Goal: Entertainment & Leisure: Consume media (video, audio)

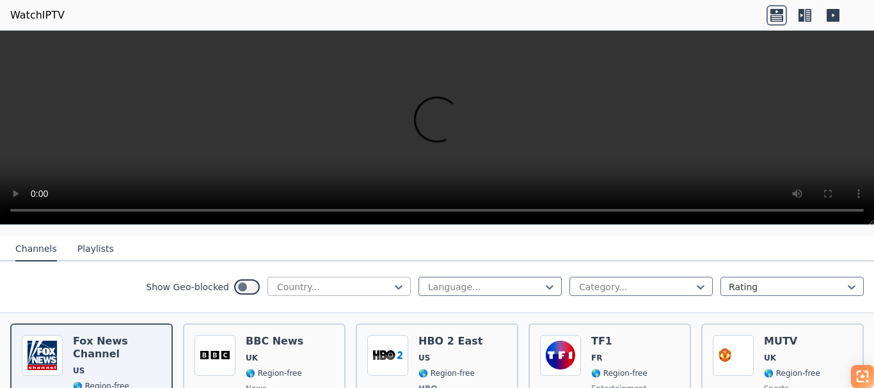
scroll to position [128, 0]
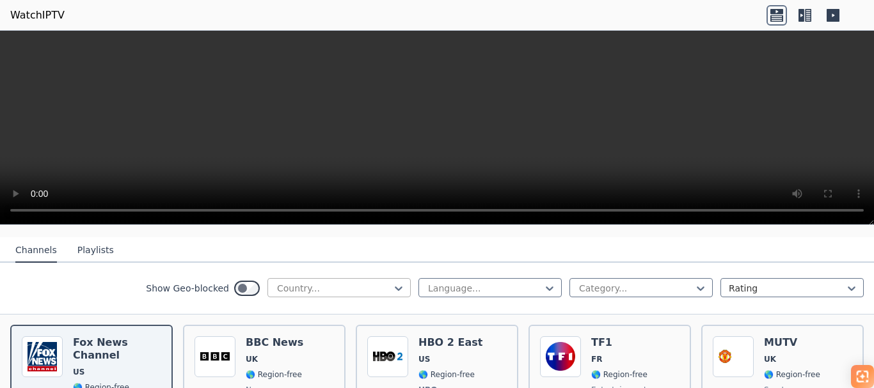
click at [323, 283] on div at bounding box center [334, 288] width 116 height 13
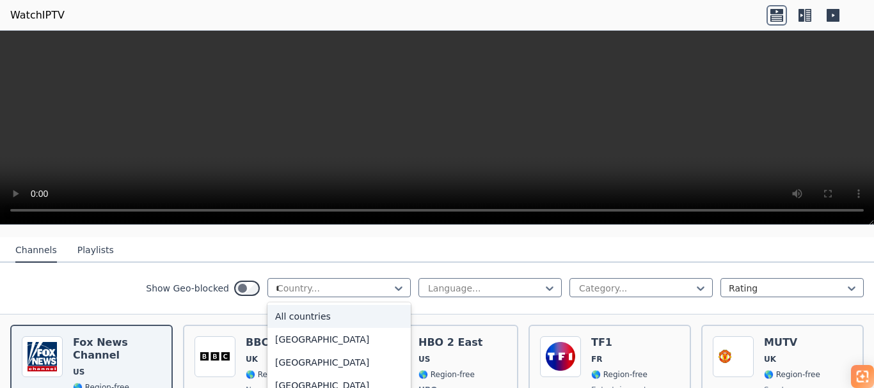
type input "**"
click at [294, 328] on div "[GEOGRAPHIC_DATA]" at bounding box center [338, 339] width 143 height 23
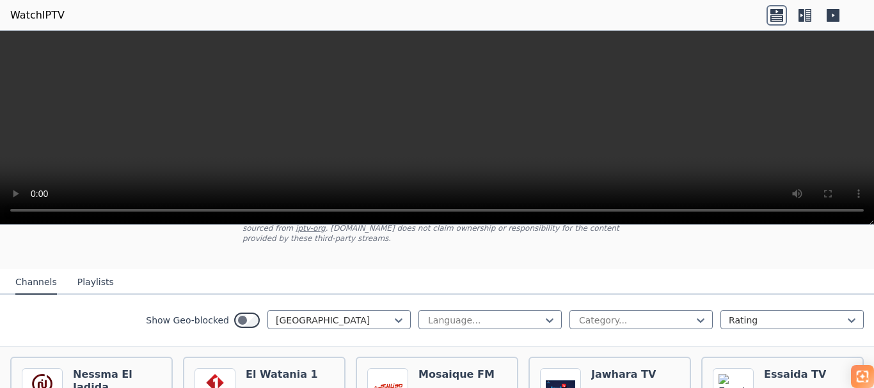
scroll to position [95, 0]
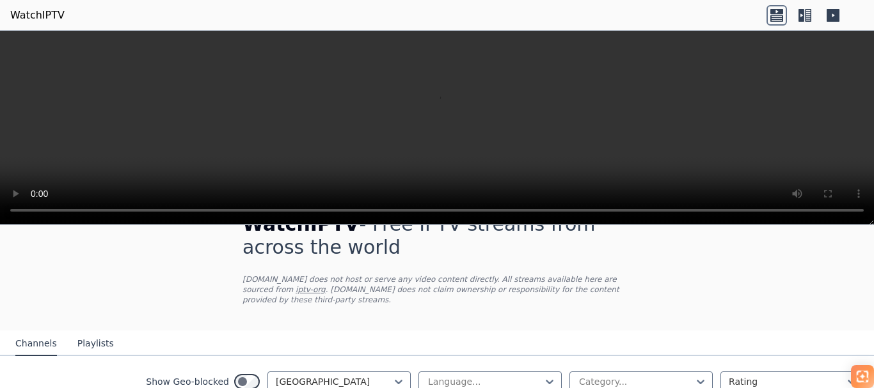
scroll to position [0, 0]
